Goal: Find specific page/section: Find specific page/section

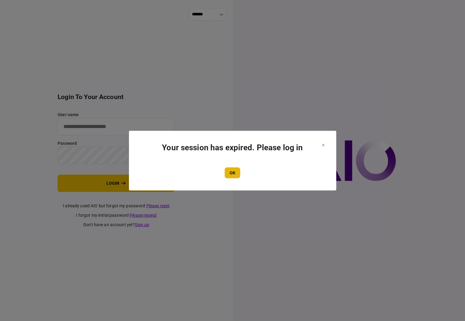
click at [232, 172] on button "OK" at bounding box center [233, 172] width 16 height 11
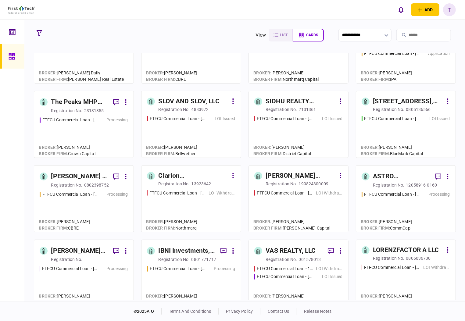
scroll to position [122, 0]
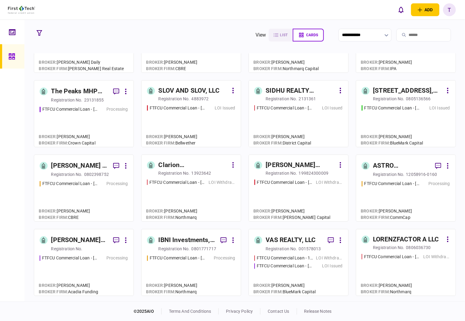
click at [223, 35] on section "**********" at bounding box center [245, 34] width 422 height 15
click at [64, 242] on div "[PERSON_NAME] Regency Partners LLC" at bounding box center [79, 240] width 57 height 10
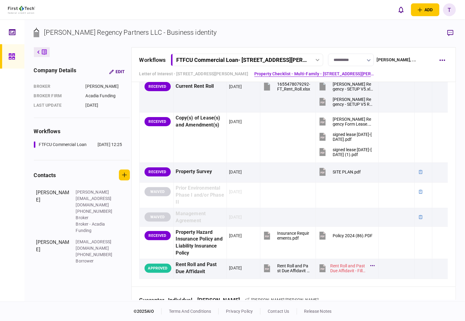
scroll to position [528, 0]
click at [451, 31] on icon "button" at bounding box center [450, 33] width 6 height 6
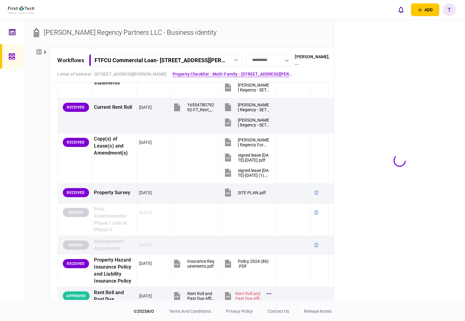
scroll to position [575, 0]
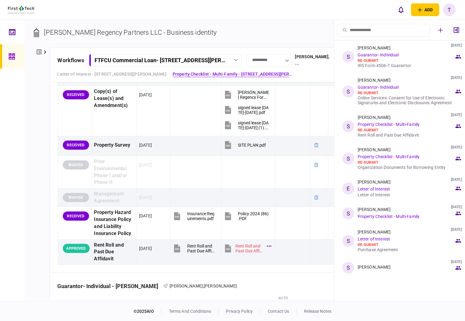
click at [303, 8] on div "add business identity individual identity T T [PERSON_NAME] [EMAIL_ADDRESS][PER…" at bounding box center [232, 9] width 465 height 19
click at [319, 13] on div "add business identity individual identity T T [PERSON_NAME] [EMAIL_ADDRESS][PER…" at bounding box center [232, 9] width 465 height 19
click at [332, 8] on div "add business identity individual identity T T [PERSON_NAME] [EMAIL_ADDRESS][PER…" at bounding box center [232, 9] width 465 height 19
click at [456, 30] on icon "button" at bounding box center [455, 29] width 5 height 5
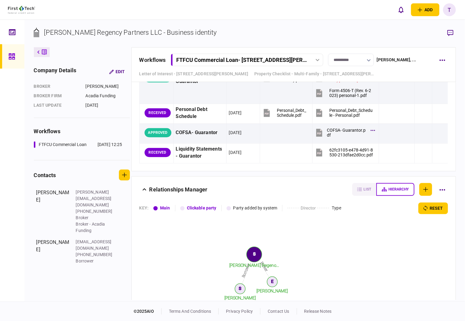
scroll to position [1015, 0]
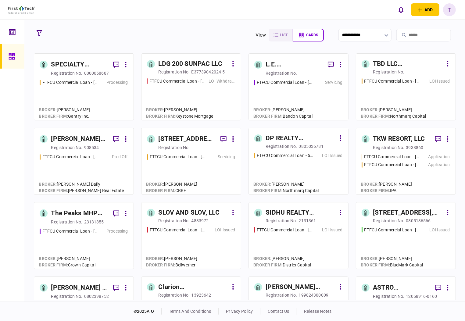
click at [59, 64] on div "SPECIALTY PROPERTIES LLC" at bounding box center [79, 65] width 57 height 10
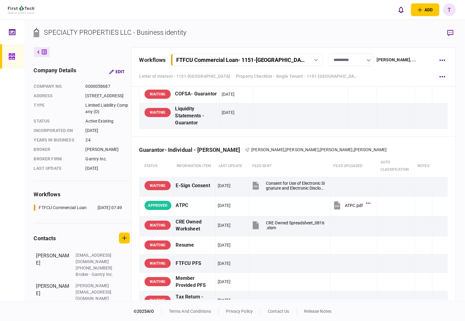
scroll to position [731, 0]
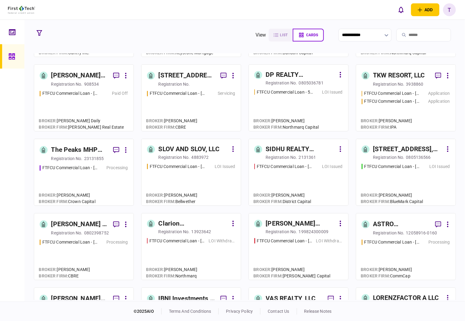
scroll to position [81, 0]
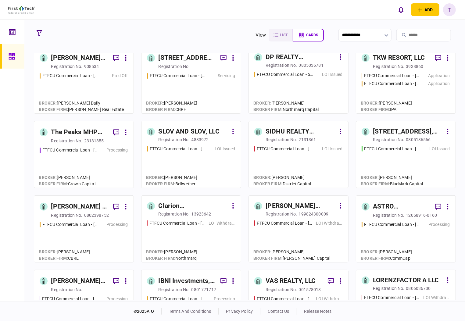
click at [390, 207] on div "ASTRO PROPERTIES LLC" at bounding box center [401, 207] width 57 height 10
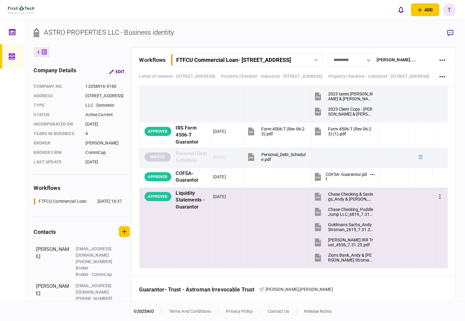
scroll to position [1462, 0]
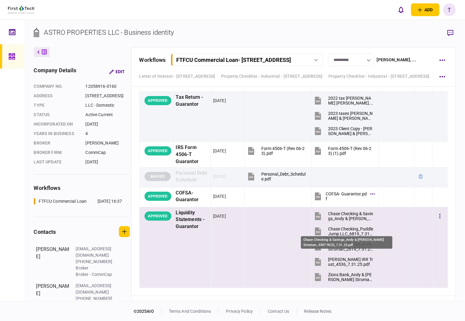
click at [345, 221] on div "Chase Checking & Savings_Andy & [PERSON_NAME] Stroman_5307-9032_7.31.25.pdf" at bounding box center [350, 216] width 45 height 10
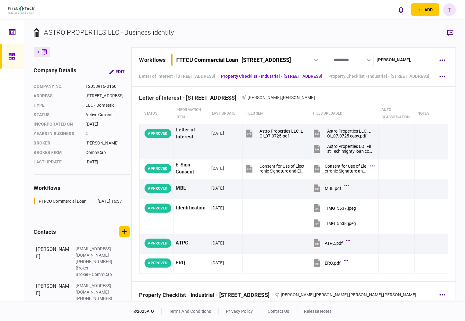
scroll to position [0, 0]
